Goal: Communication & Community: Answer question/provide support

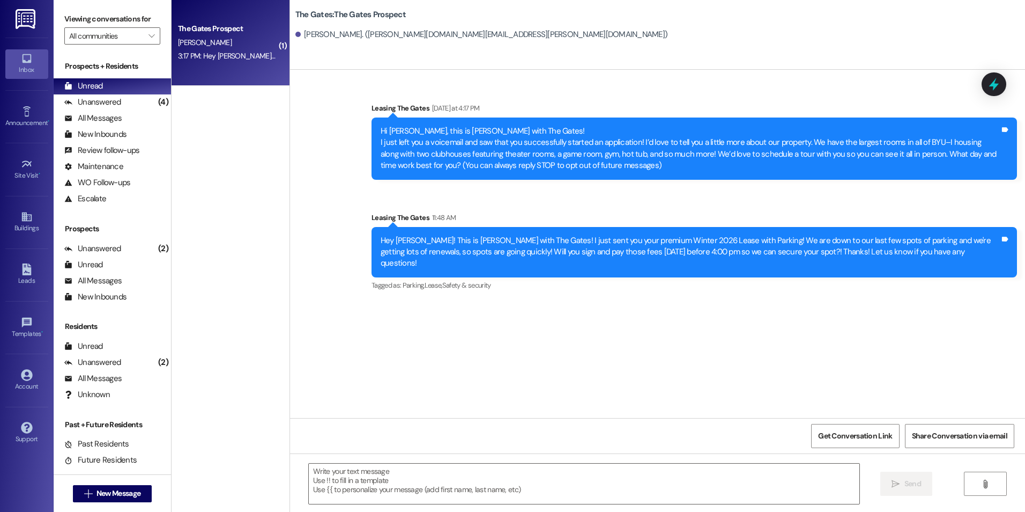
click at [242, 19] on div "The Gates Prospect [PERSON_NAME] 3:17 PM: Hey [PERSON_NAME] :) I spoke to [PERS…" at bounding box center [231, 43] width 118 height 86
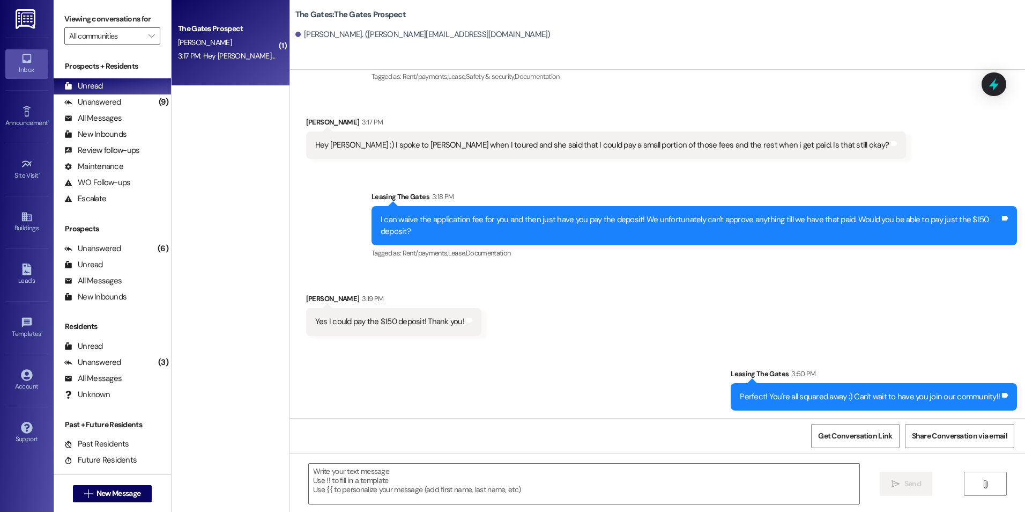
scroll to position [190, 0]
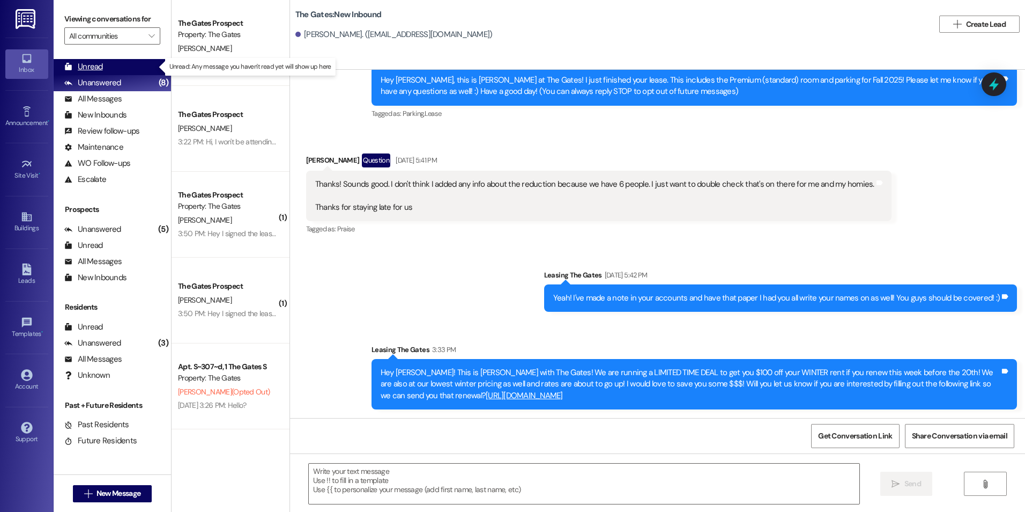
click at [106, 65] on div "Unread (0)" at bounding box center [112, 67] width 117 height 16
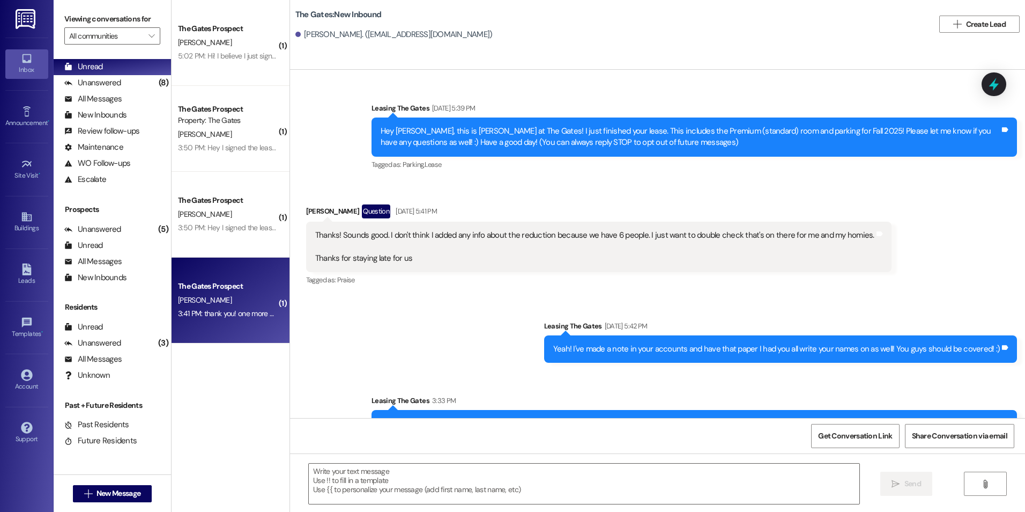
click at [187, 280] on div "The Gates Prospect" at bounding box center [227, 285] width 99 height 11
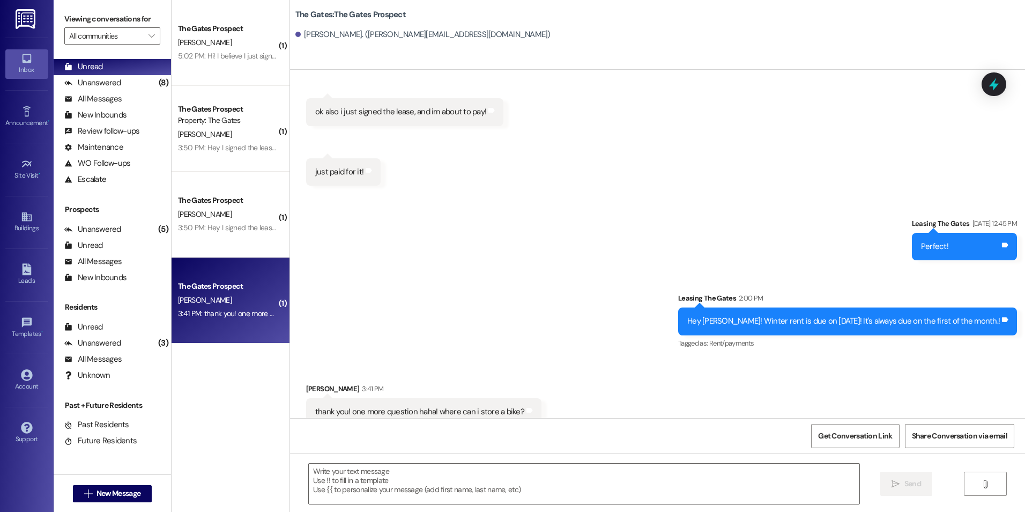
scroll to position [1555, 0]
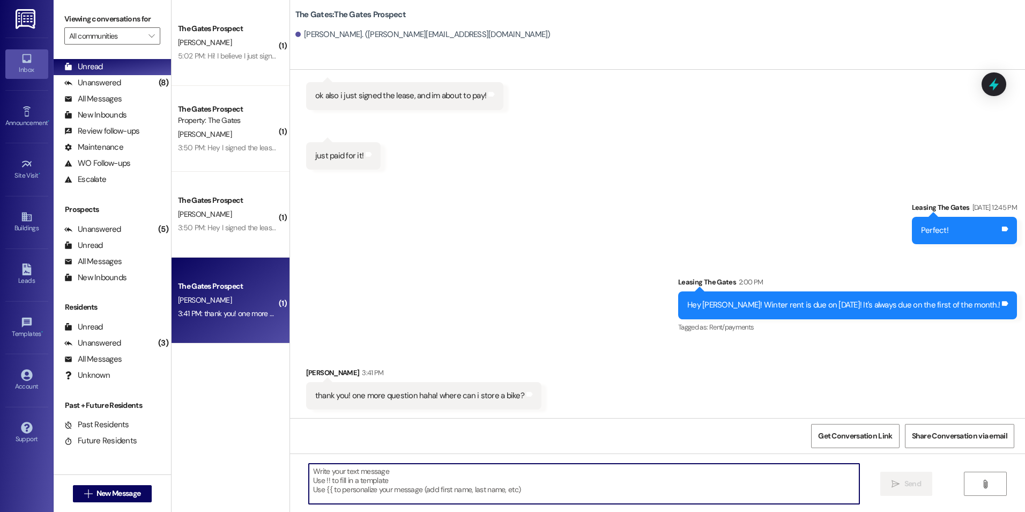
click at [368, 494] on textarea at bounding box center [584, 483] width 550 height 40
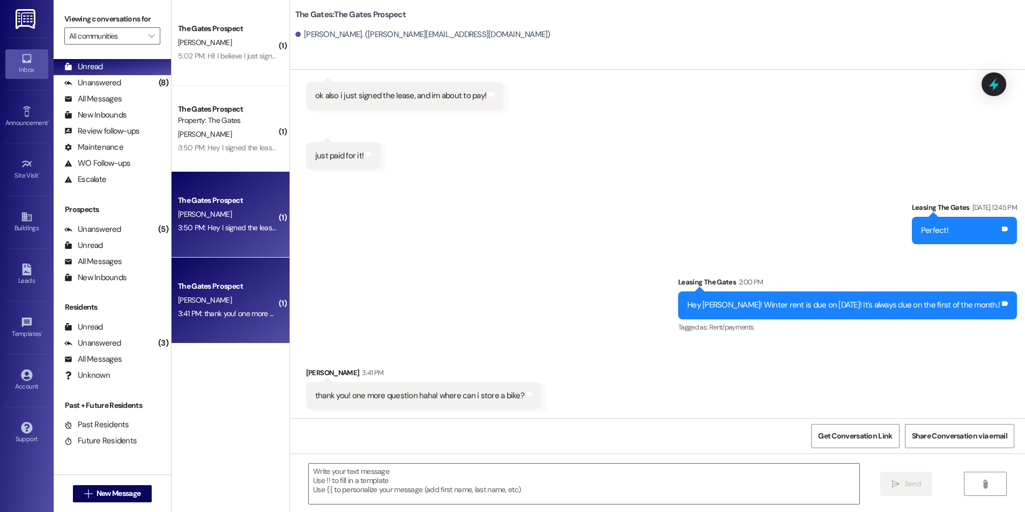
click at [233, 241] on div "The Gates Prospect D. Ashton 3:50 PM: Hey I signed the lease is everything good…" at bounding box center [231, 215] width 118 height 86
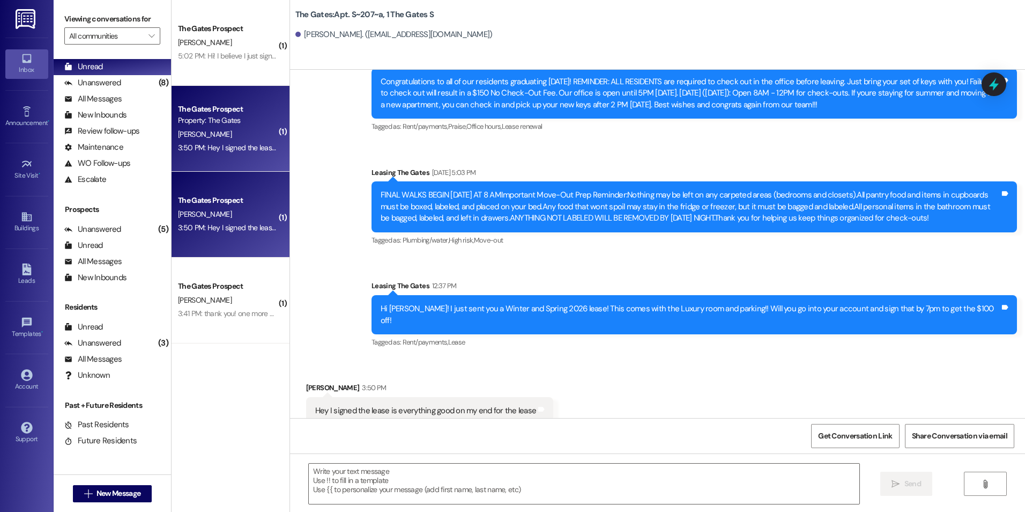
scroll to position [3836, 0]
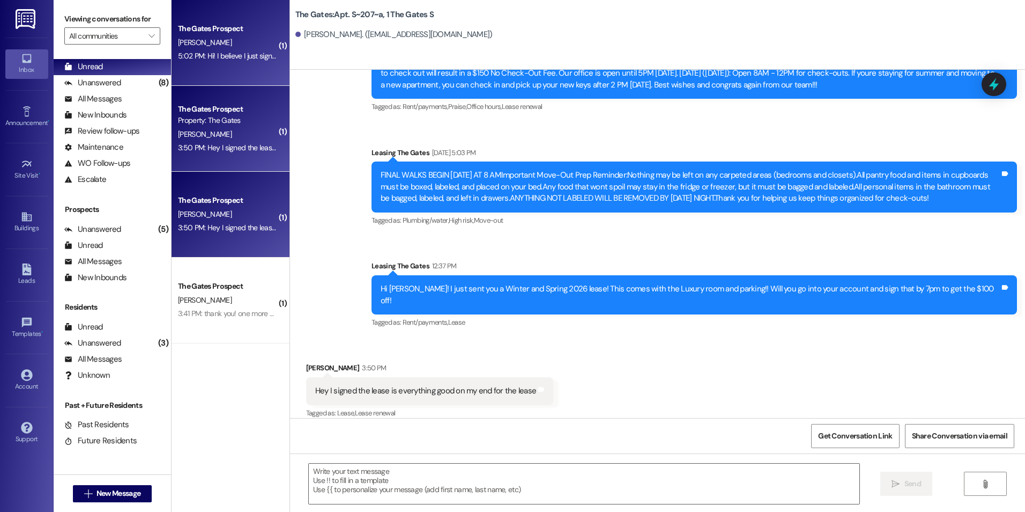
click at [237, 61] on div "5:02 PM: Hi! I believe I just signed it! Lmk if I need to do anything else! Tha…" at bounding box center [227, 55] width 101 height 13
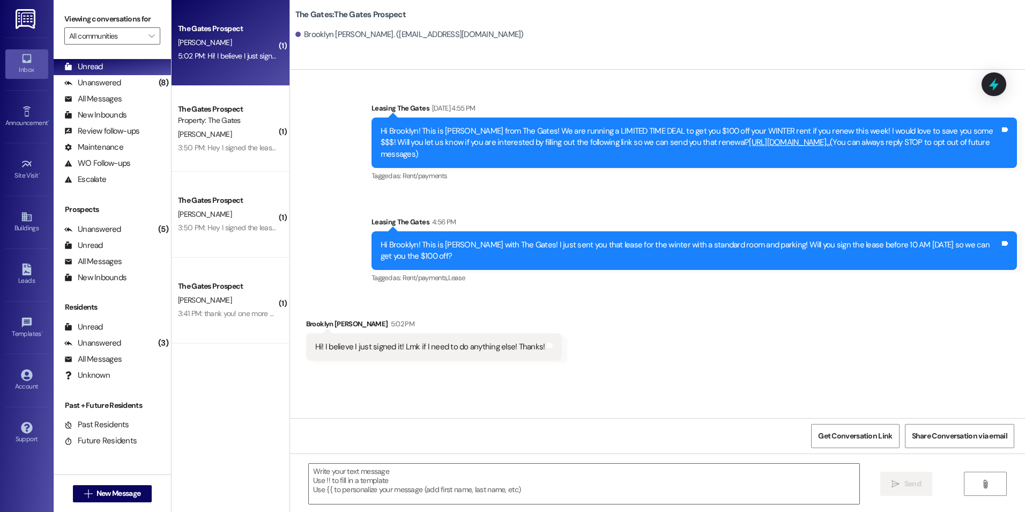
scroll to position [0, 0]
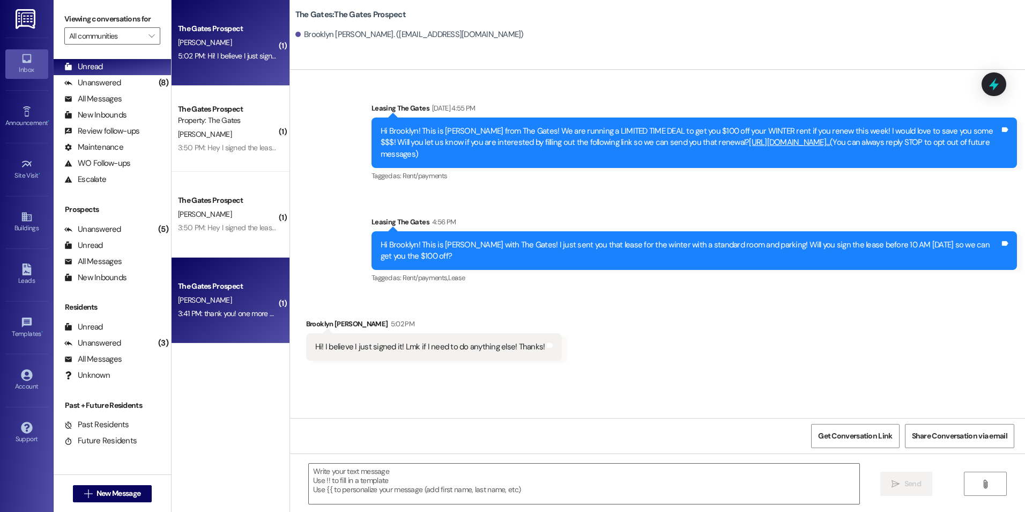
click at [254, 292] on div "The Gates Prospect" at bounding box center [227, 285] width 101 height 13
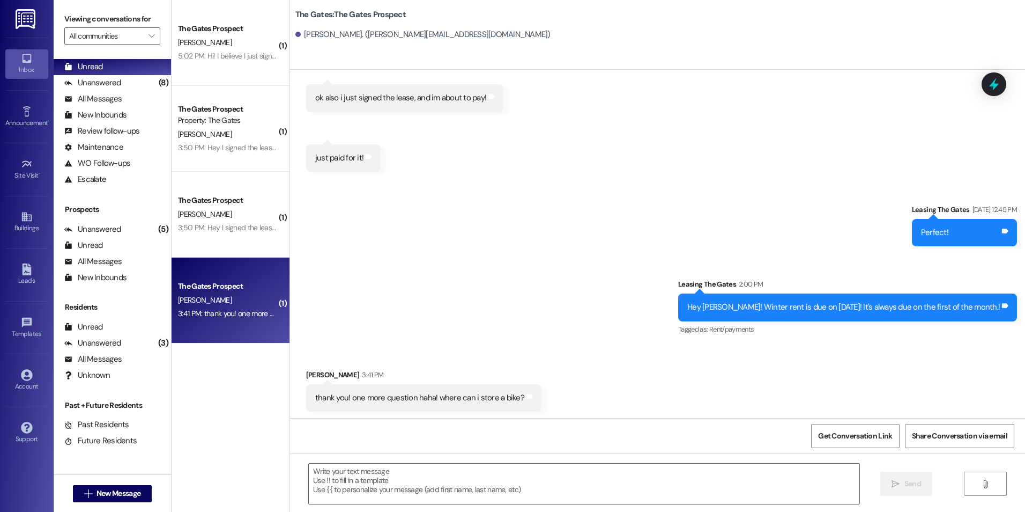
scroll to position [1555, 0]
